Goal: Information Seeking & Learning: Learn about a topic

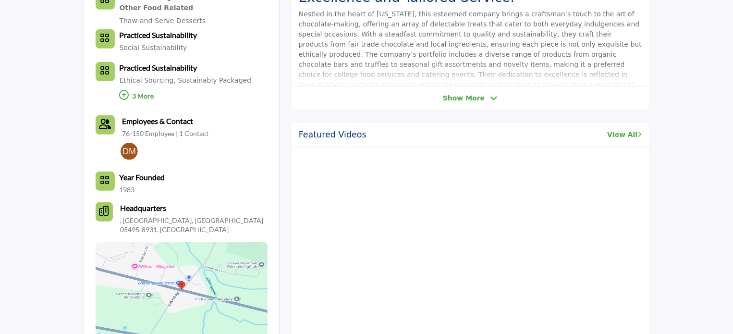
scroll to position [400, 0]
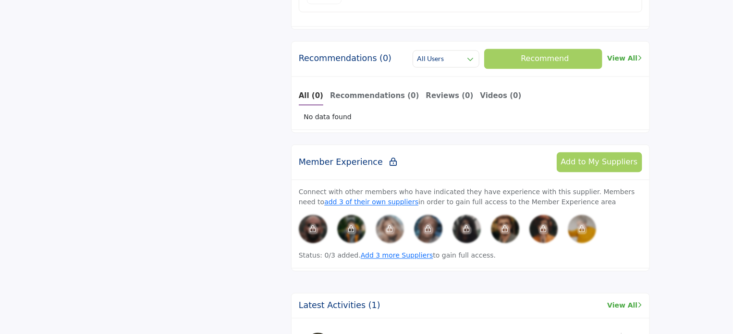
scroll to position [960, 0]
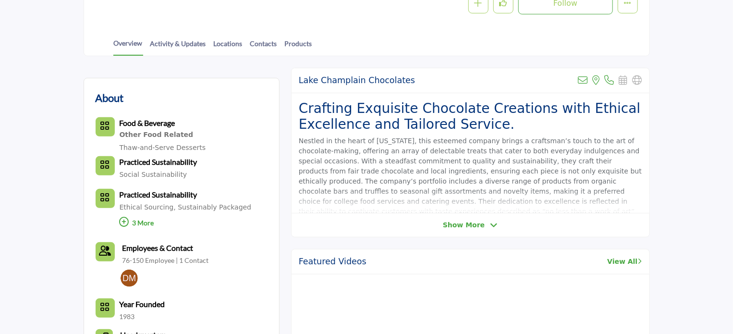
scroll to position [160, 0]
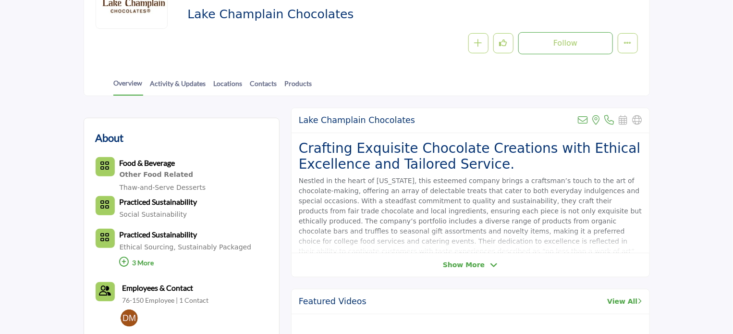
click at [464, 264] on span "Show More" at bounding box center [464, 265] width 42 height 10
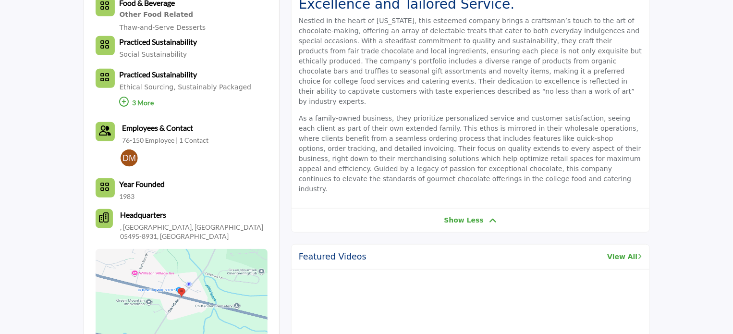
scroll to position [400, 0]
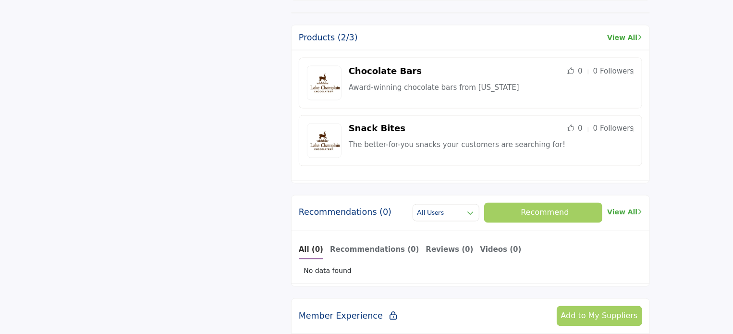
scroll to position [800, 0]
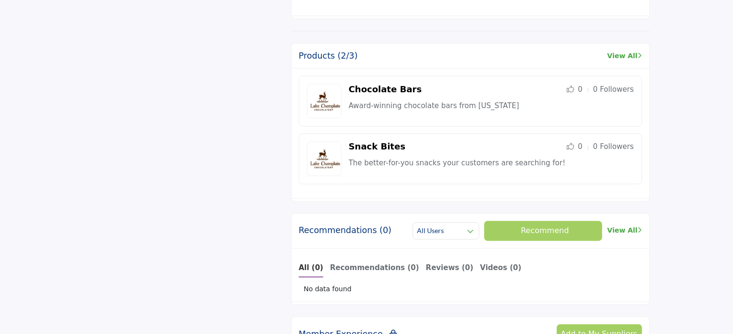
click at [395, 84] on link "Chocolate Bars" at bounding box center [385, 89] width 73 height 10
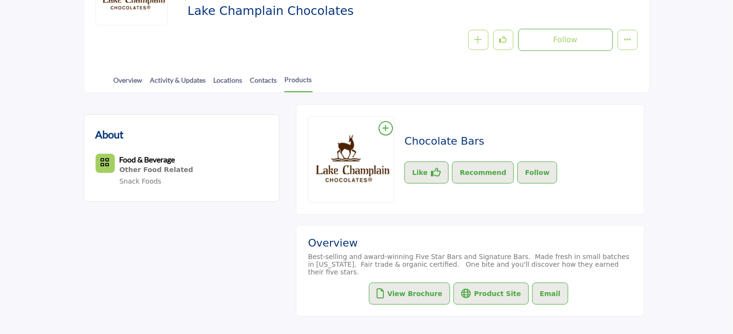
scroll to position [239, 0]
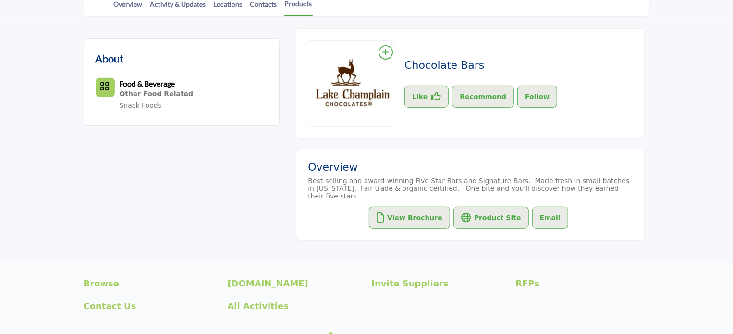
click at [242, 203] on div "About Food & Beverage Other Food Related Snack Foods Chocolate Bars Like" at bounding box center [367, 139] width 566 height 222
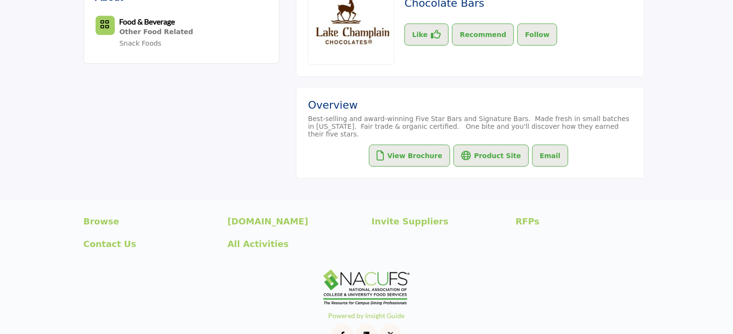
scroll to position [319, 0]
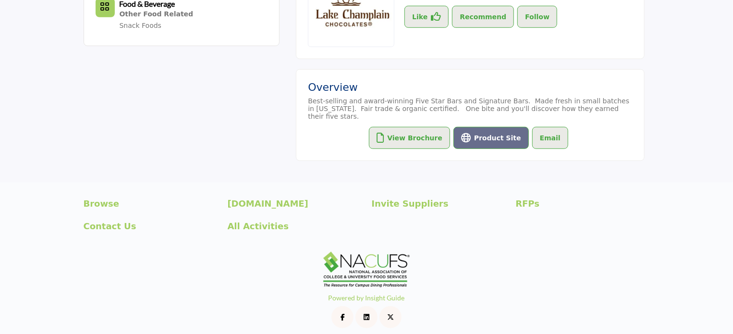
click at [494, 128] on button "Product Site" at bounding box center [490, 138] width 75 height 22
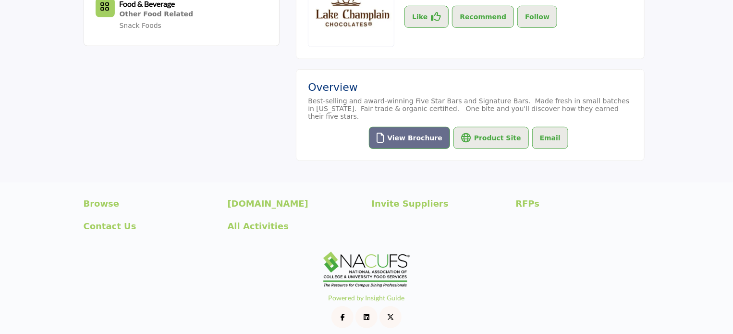
click at [424, 132] on button "View Brochure" at bounding box center [409, 138] width 81 height 22
